Goal: Task Accomplishment & Management: Manage account settings

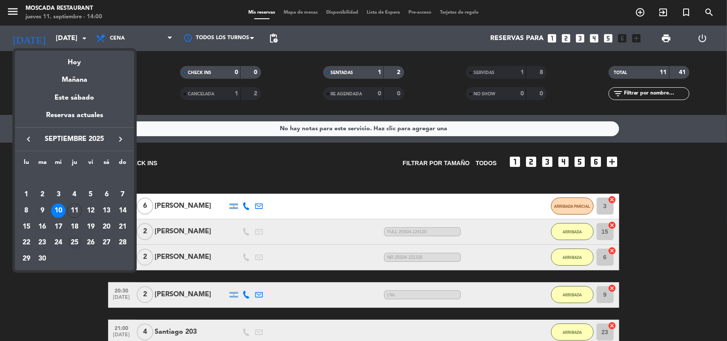
click at [69, 239] on div "25" at bounding box center [74, 242] width 14 height 14
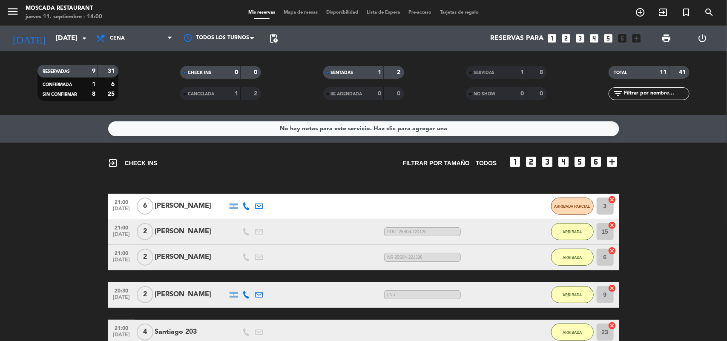
type input "[DEMOGRAPHIC_DATA][DATE]"
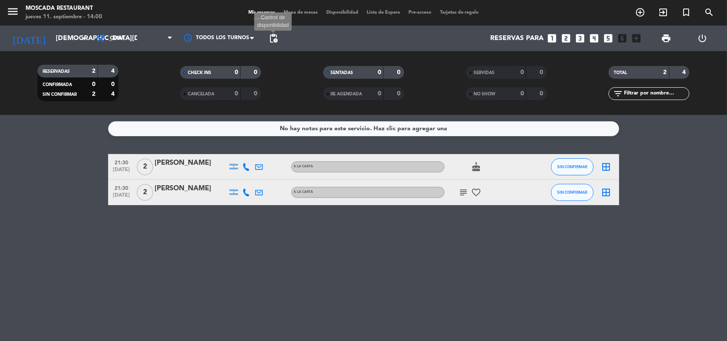
click at [276, 39] on span "pending_actions" at bounding box center [273, 38] width 10 height 10
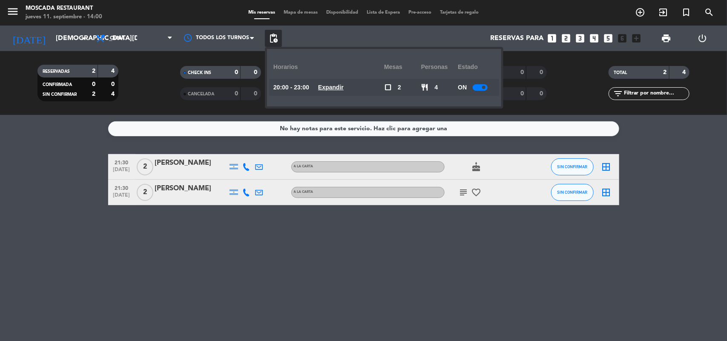
click at [479, 87] on div at bounding box center [480, 87] width 15 height 6
click at [71, 181] on bookings-row "21:30 [DATE] 2 [PERSON_NAME] A LA CARTA cake SIN CONFIRMAR border_all 21:30 [DA…" at bounding box center [363, 179] width 727 height 51
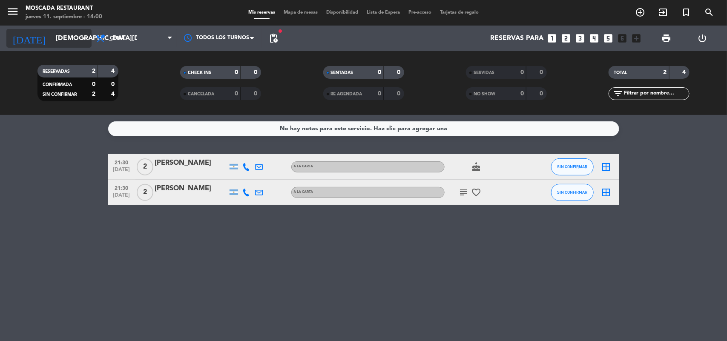
click at [72, 35] on input "[DEMOGRAPHIC_DATA][DATE]" at bounding box center [97, 38] width 90 height 17
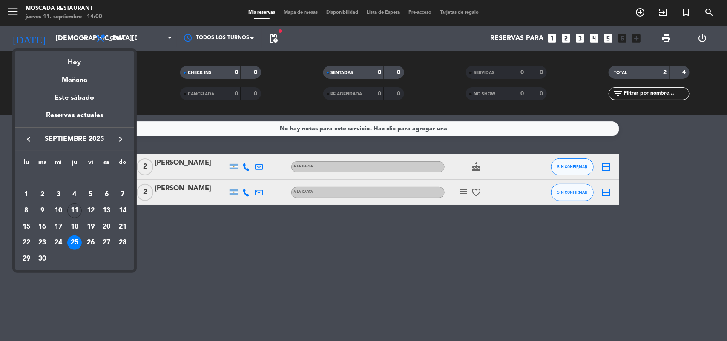
click at [155, 71] on div at bounding box center [363, 170] width 727 height 341
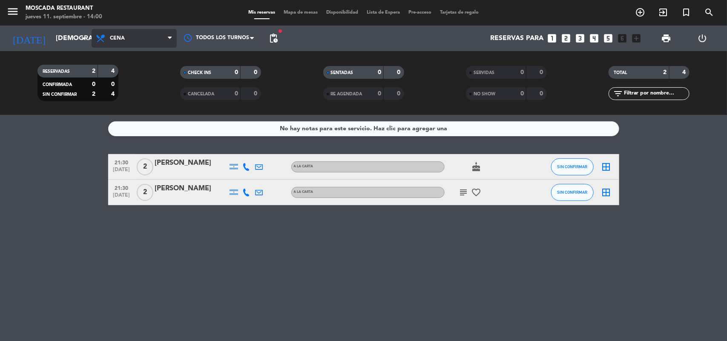
click at [141, 30] on span "Cena" at bounding box center [134, 38] width 85 height 19
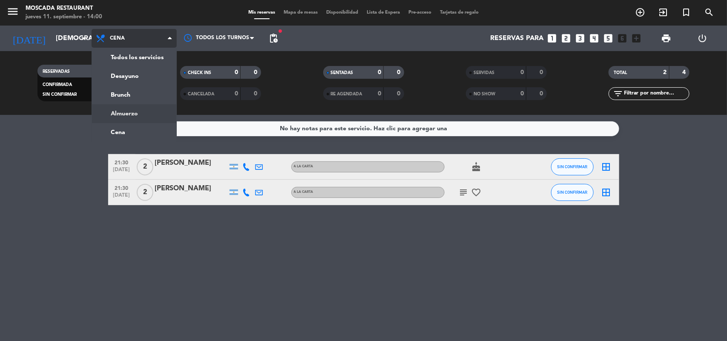
click at [131, 112] on div "menu Moscada Restaurant [DATE] 11. septiembre - 14:00 Mis reservas Mapa de mesa…" at bounding box center [363, 57] width 727 height 115
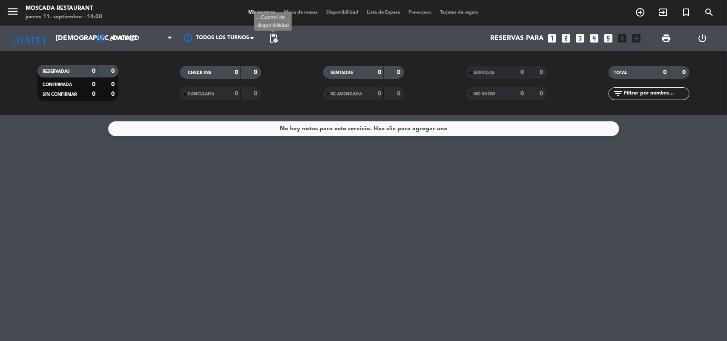
click at [271, 39] on span "pending_actions" at bounding box center [273, 38] width 10 height 10
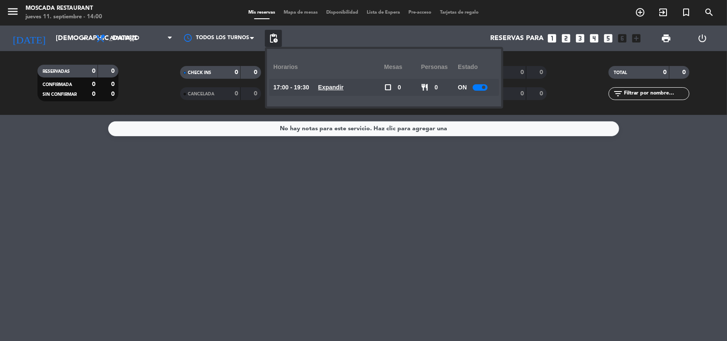
click at [481, 89] on div at bounding box center [480, 87] width 15 height 6
click at [243, 214] on div "No hay notas para este servicio. Haz clic para agregar una" at bounding box center [363, 228] width 727 height 226
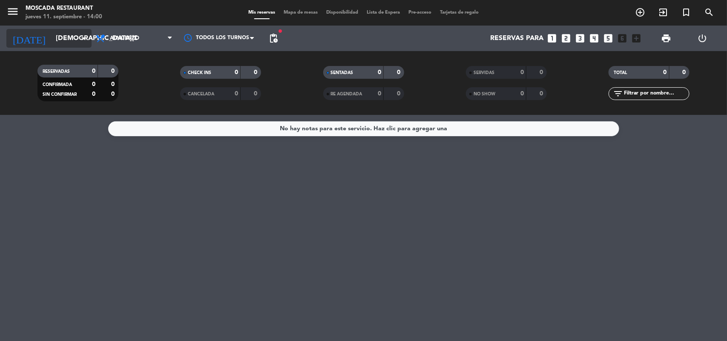
click at [75, 35] on input "[DEMOGRAPHIC_DATA][DATE]" at bounding box center [97, 38] width 90 height 17
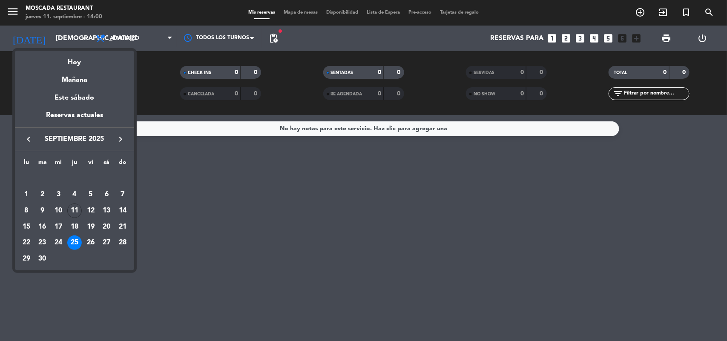
click at [206, 234] on div at bounding box center [363, 170] width 727 height 341
